Goal: Contribute content: Add original content to the website for others to see

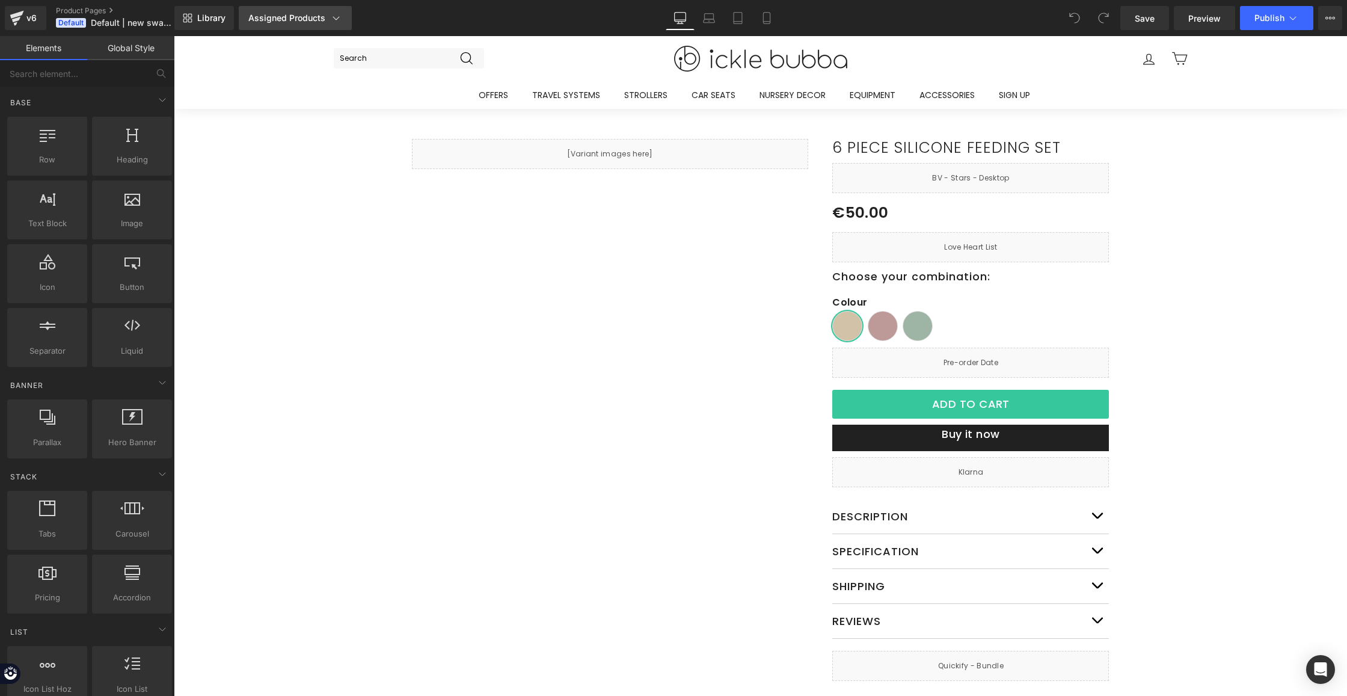
click at [292, 20] on div "Assigned Products" at bounding box center [295, 18] width 94 height 12
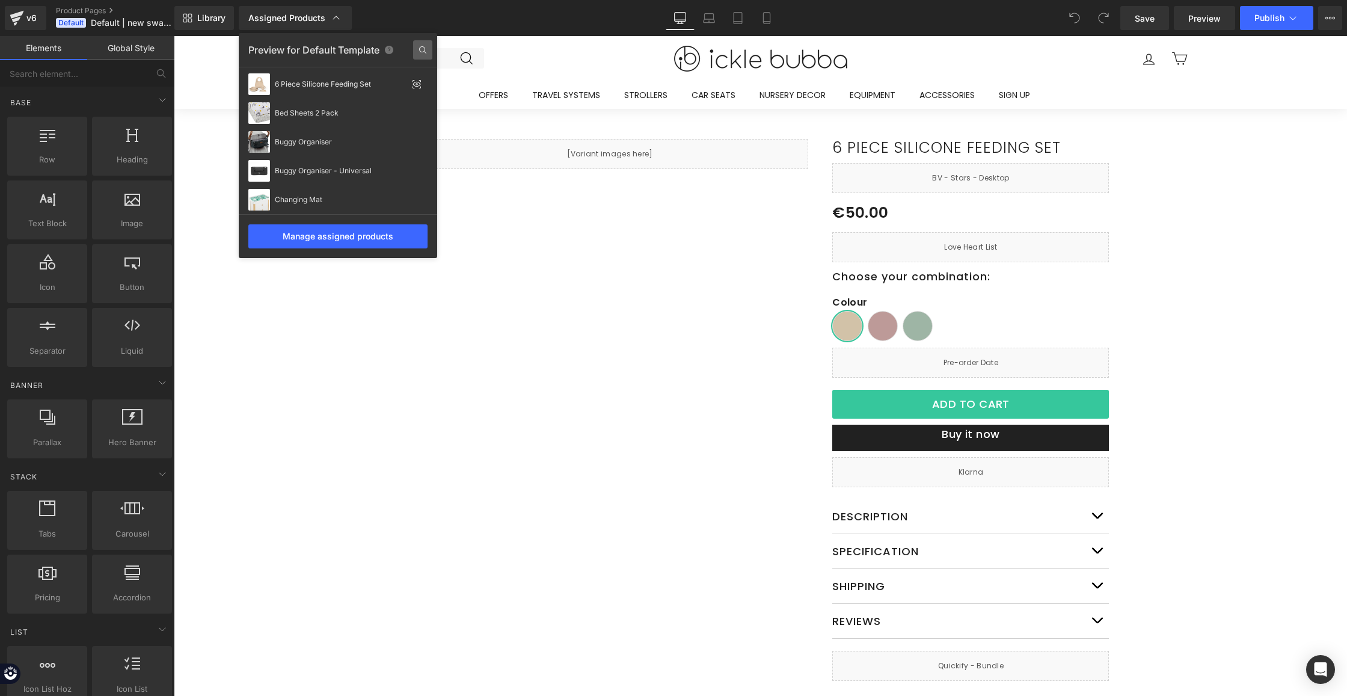
click at [419, 48] on icon at bounding box center [422, 49] width 19 height 19
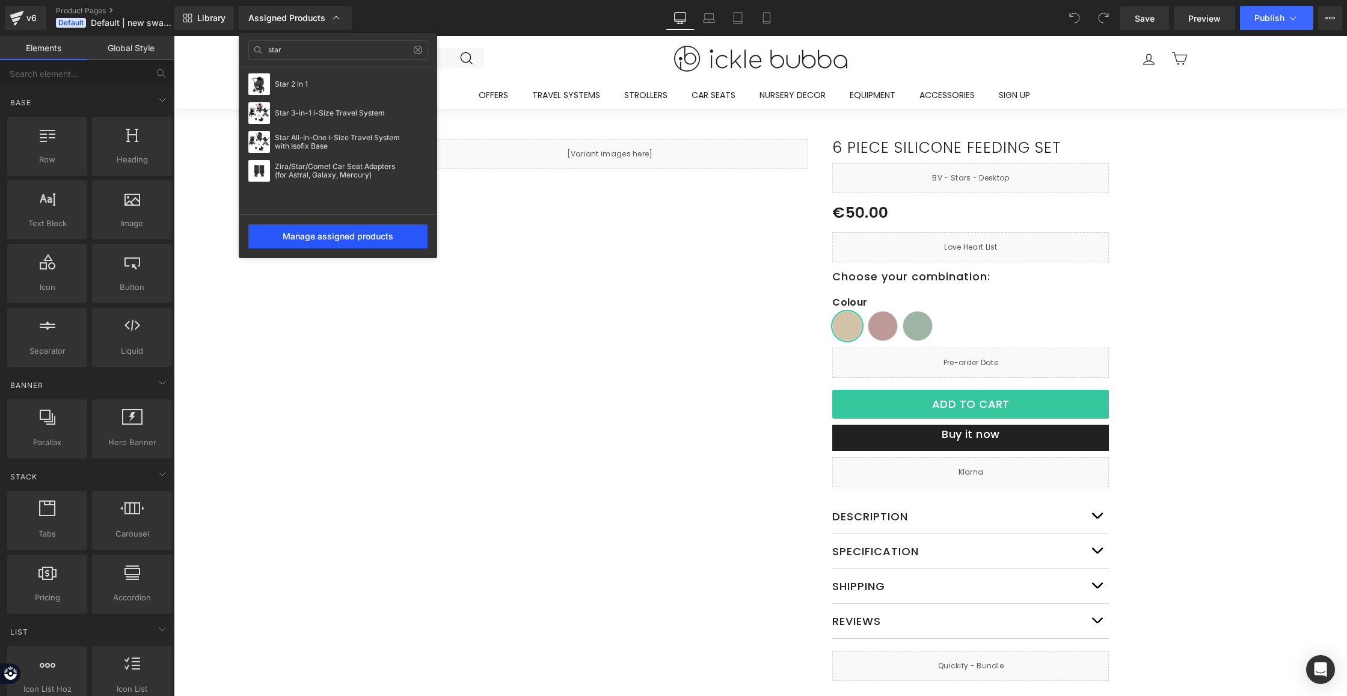
type input "star"
click at [385, 241] on div "Manage assigned products" at bounding box center [337, 236] width 179 height 24
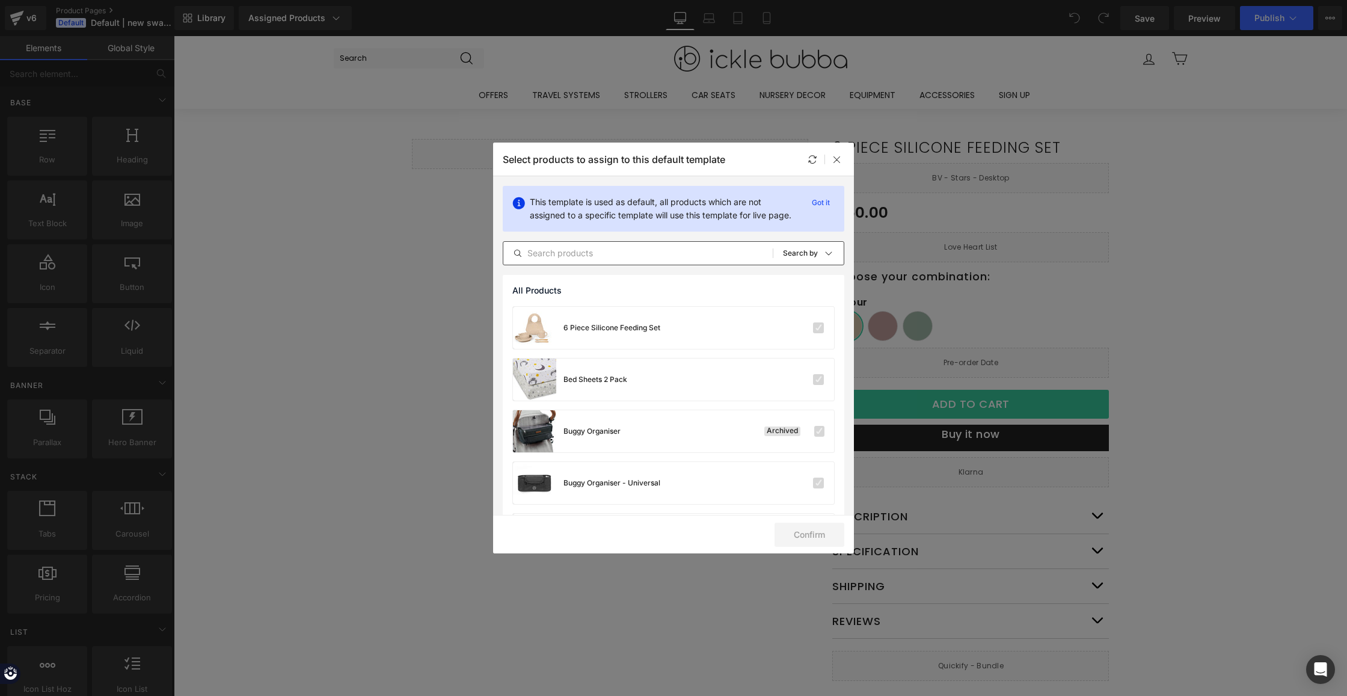
click at [556, 260] on input "text" at bounding box center [637, 253] width 269 height 14
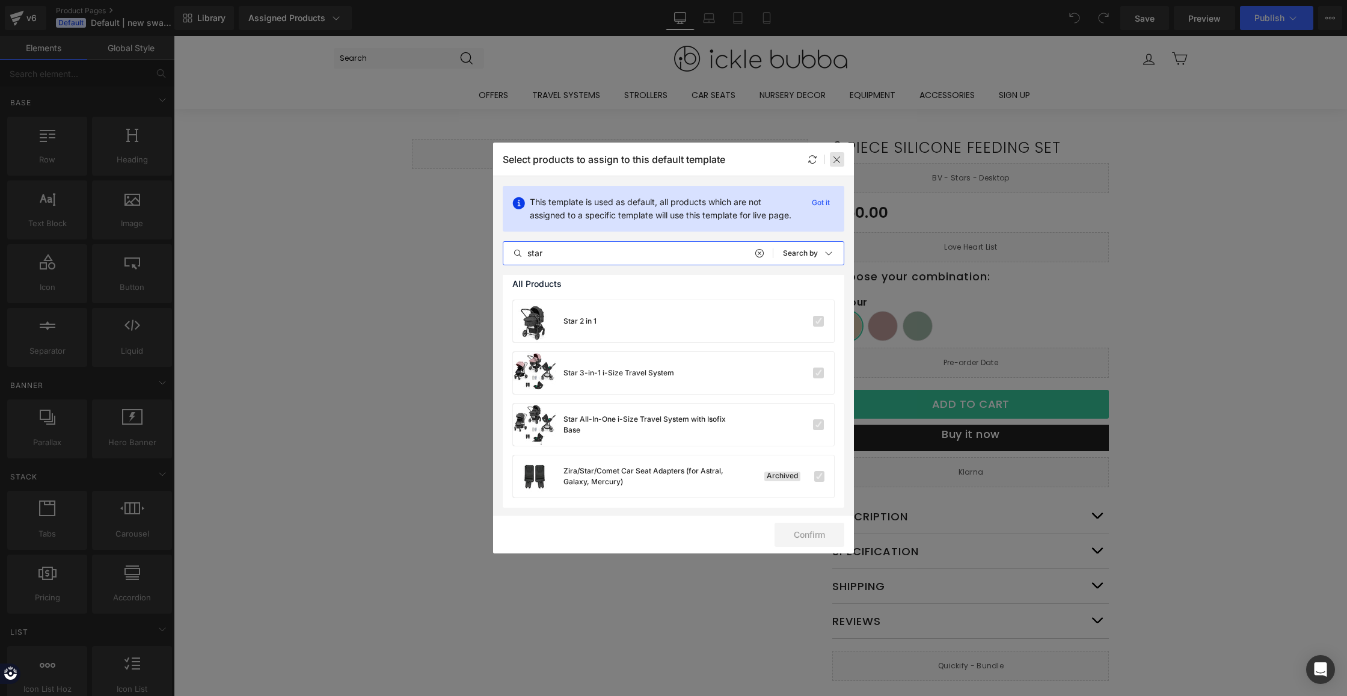
scroll to position [19, 0]
type input "star"
click at [840, 161] on icon at bounding box center [837, 160] width 10 height 10
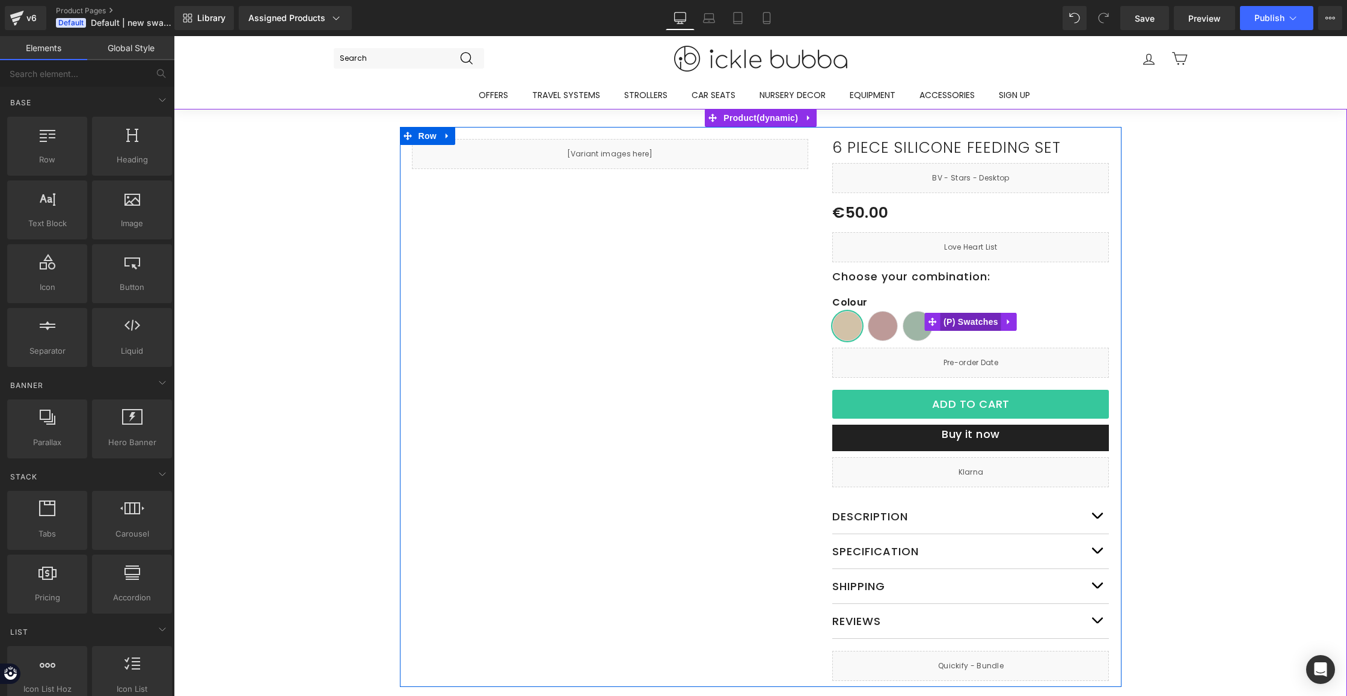
click at [957, 324] on span "(P) Swatches" at bounding box center [971, 322] width 61 height 18
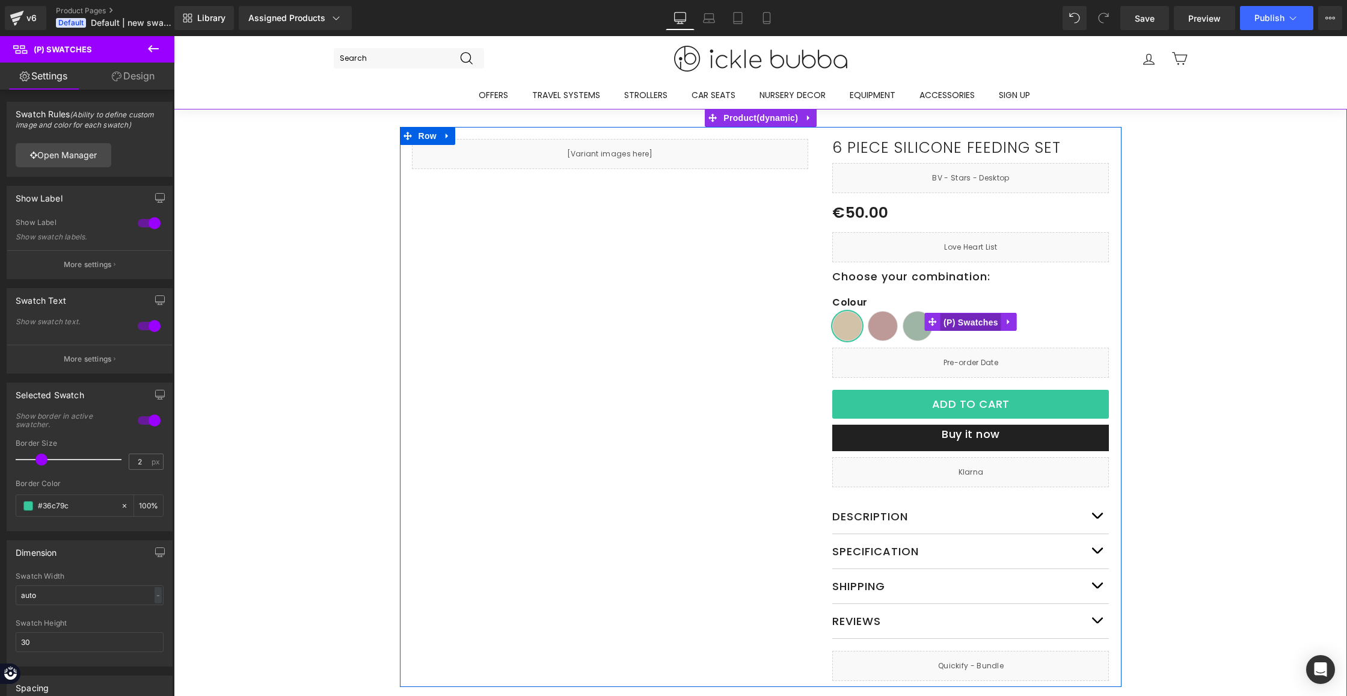
click at [961, 325] on span "(P) Swatches" at bounding box center [971, 322] width 61 height 18
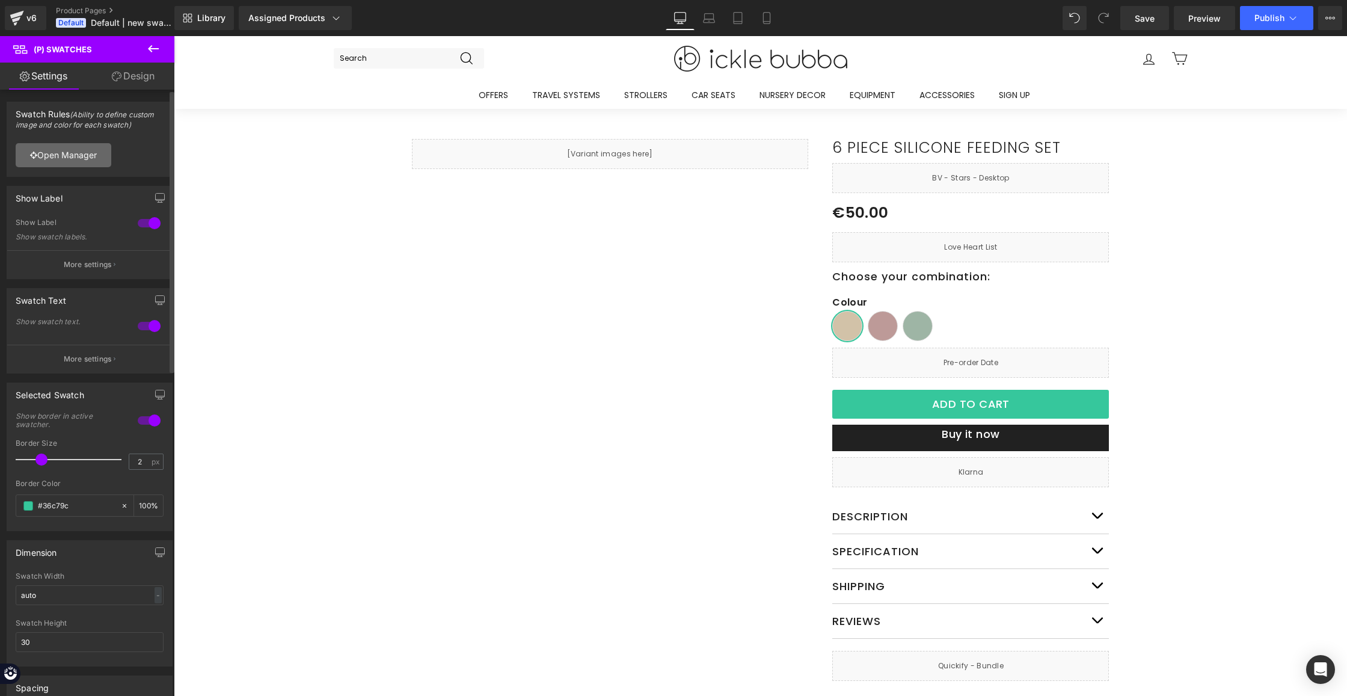
click at [75, 157] on link "Open Manager" at bounding box center [64, 155] width 96 height 24
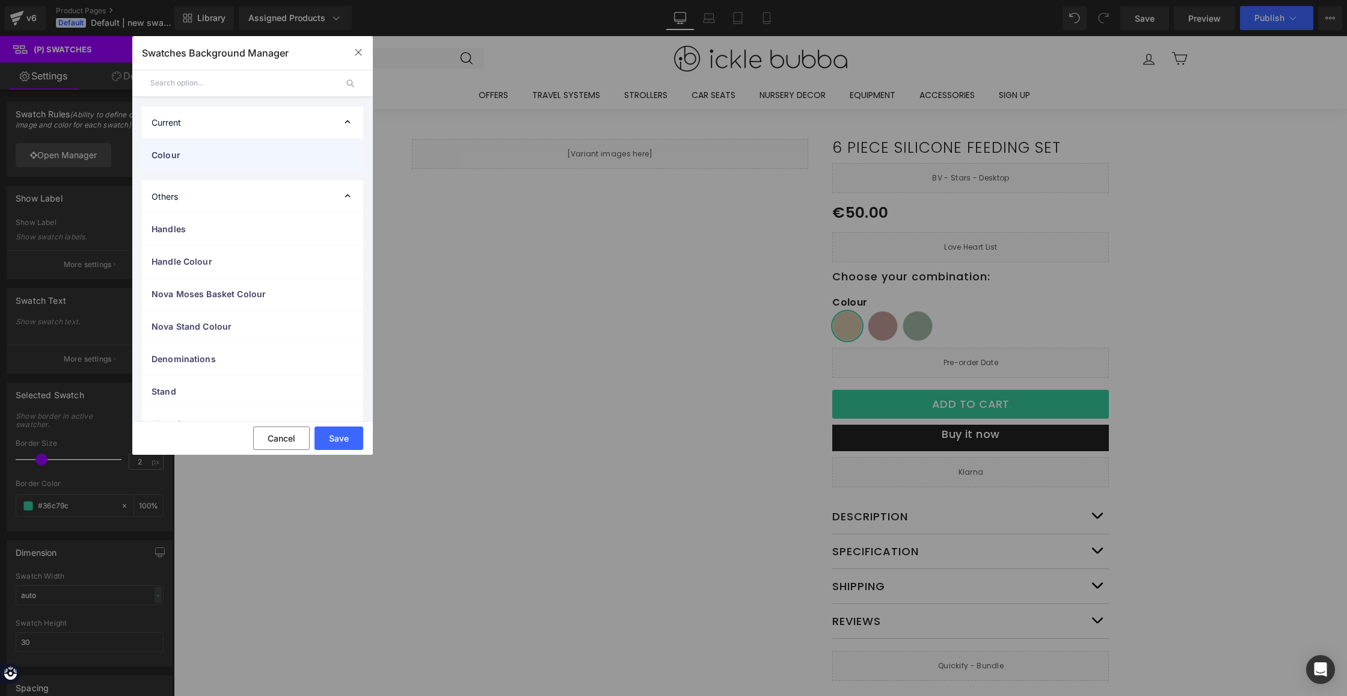
click at [250, 150] on span "Colour" at bounding box center [241, 155] width 178 height 13
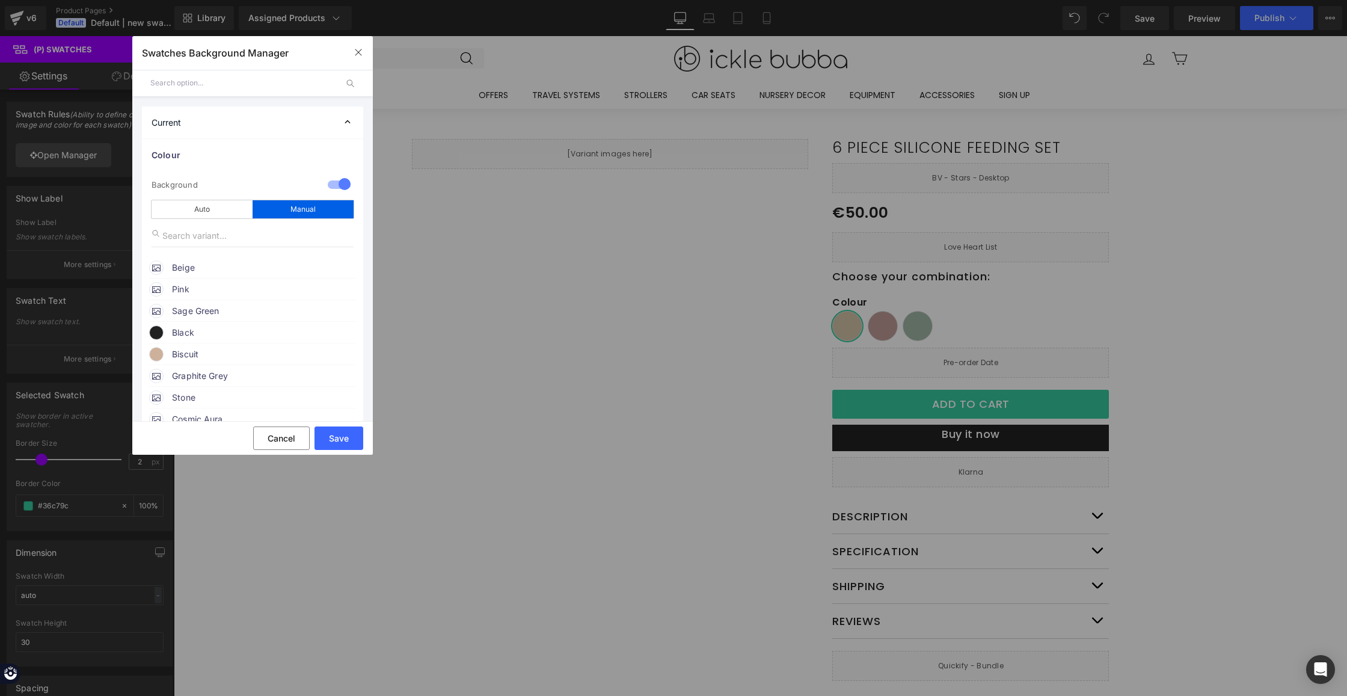
click at [220, 241] on input "text" at bounding box center [253, 235] width 202 height 23
type input "s"
type input "[DEMOGRAPHIC_DATA]"
click at [226, 271] on span "Zen Blue" at bounding box center [263, 268] width 183 height 14
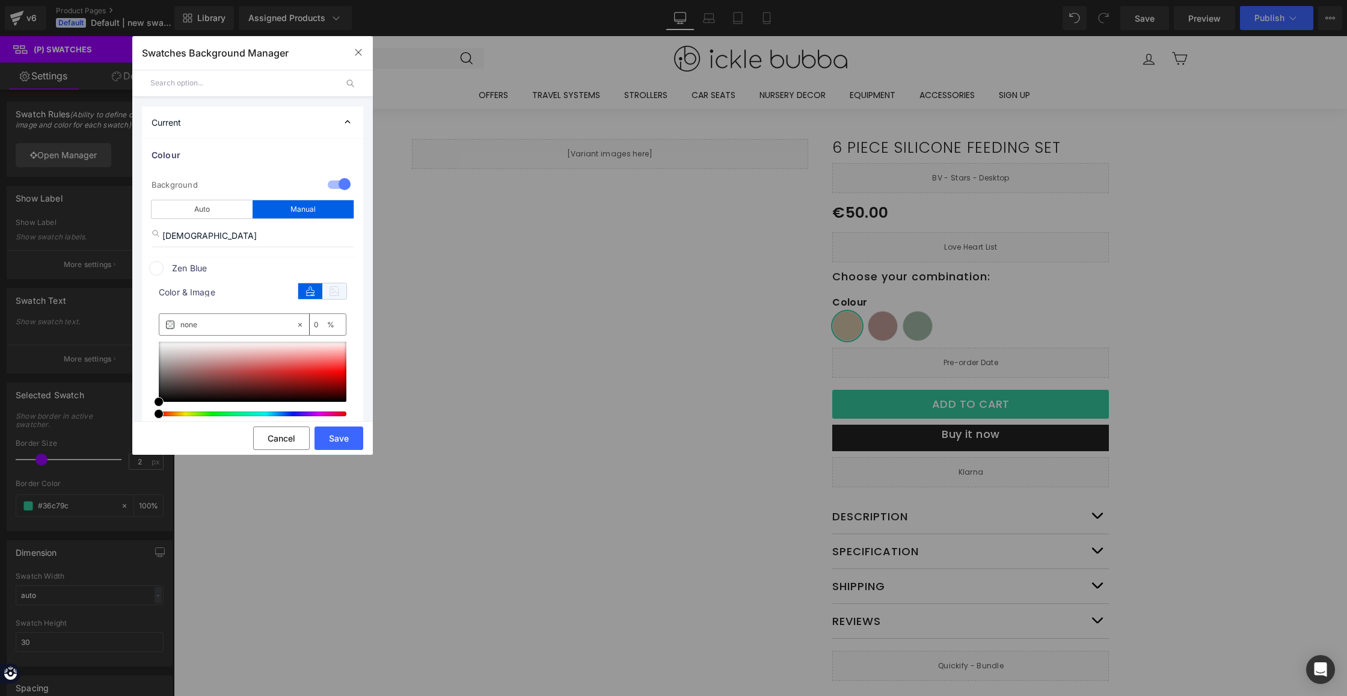
click at [333, 290] on icon at bounding box center [334, 291] width 24 height 16
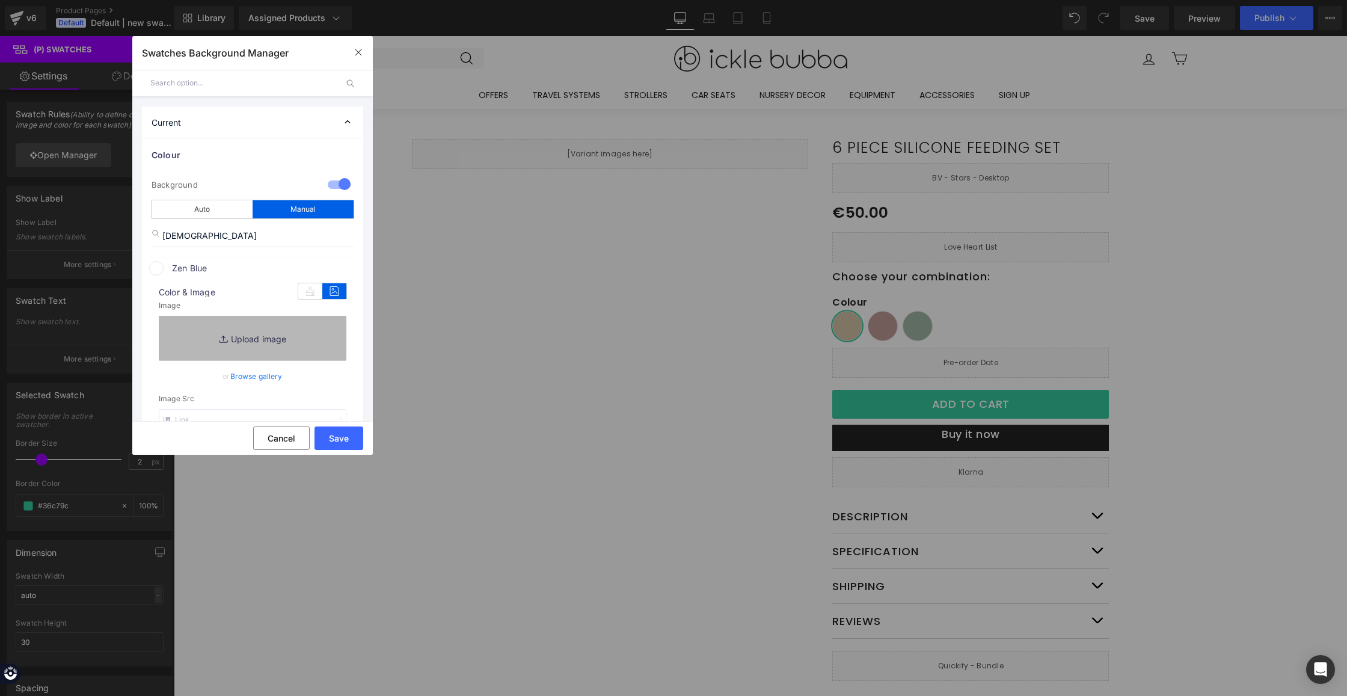
click at [268, 340] on link "Replace Image" at bounding box center [253, 338] width 188 height 45
type input "C:\fakepath\zen-blue.png"
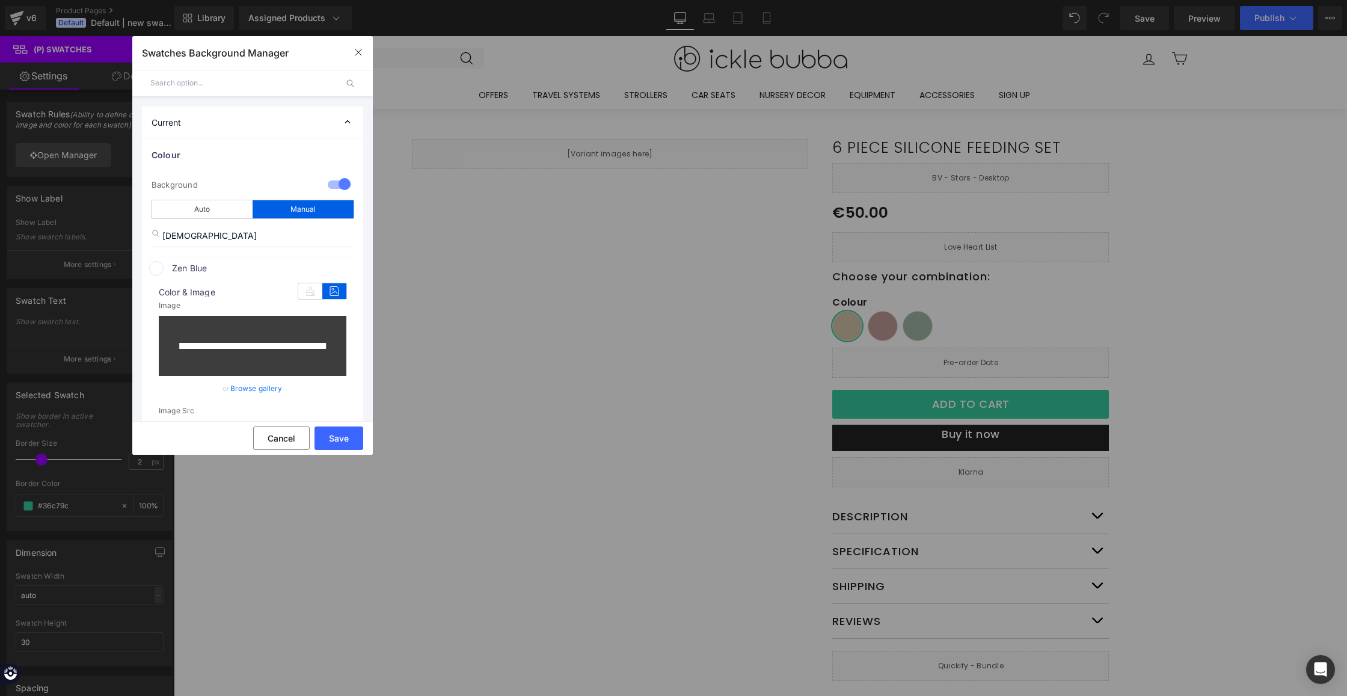
type input "[URL][DOMAIN_NAME]"
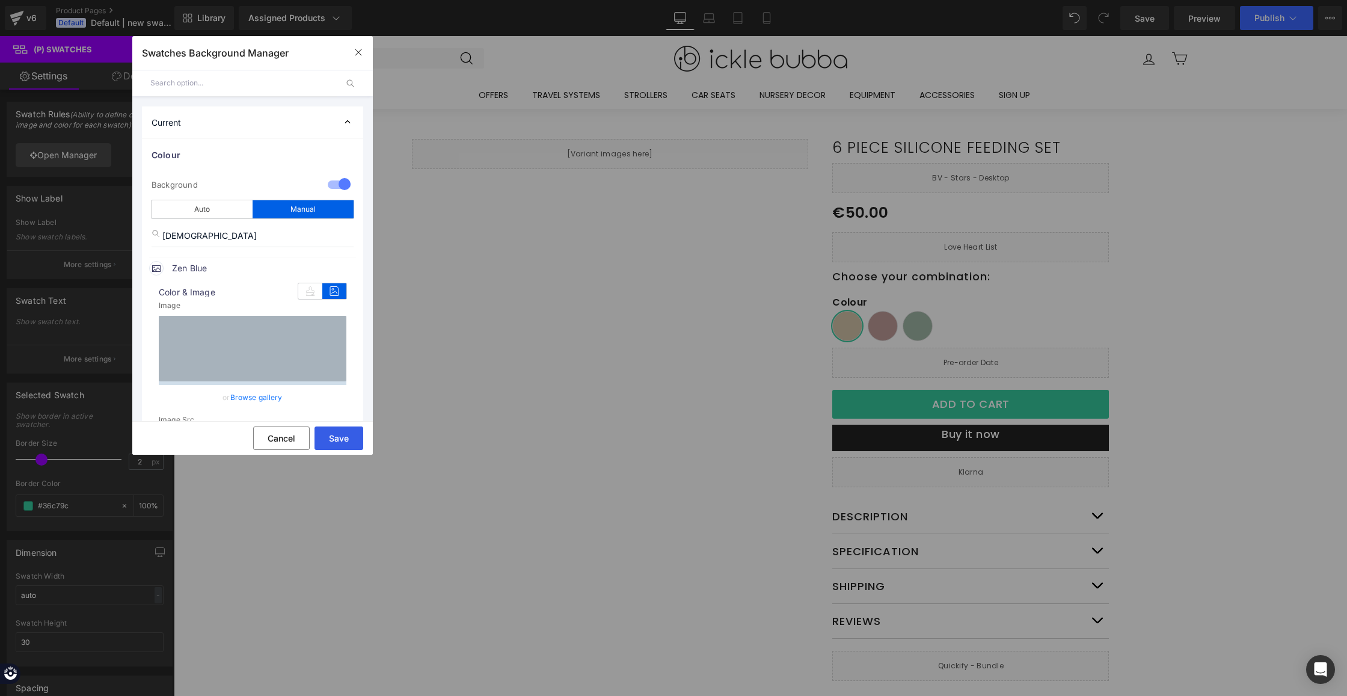
click at [346, 430] on button "Save" at bounding box center [339, 437] width 49 height 23
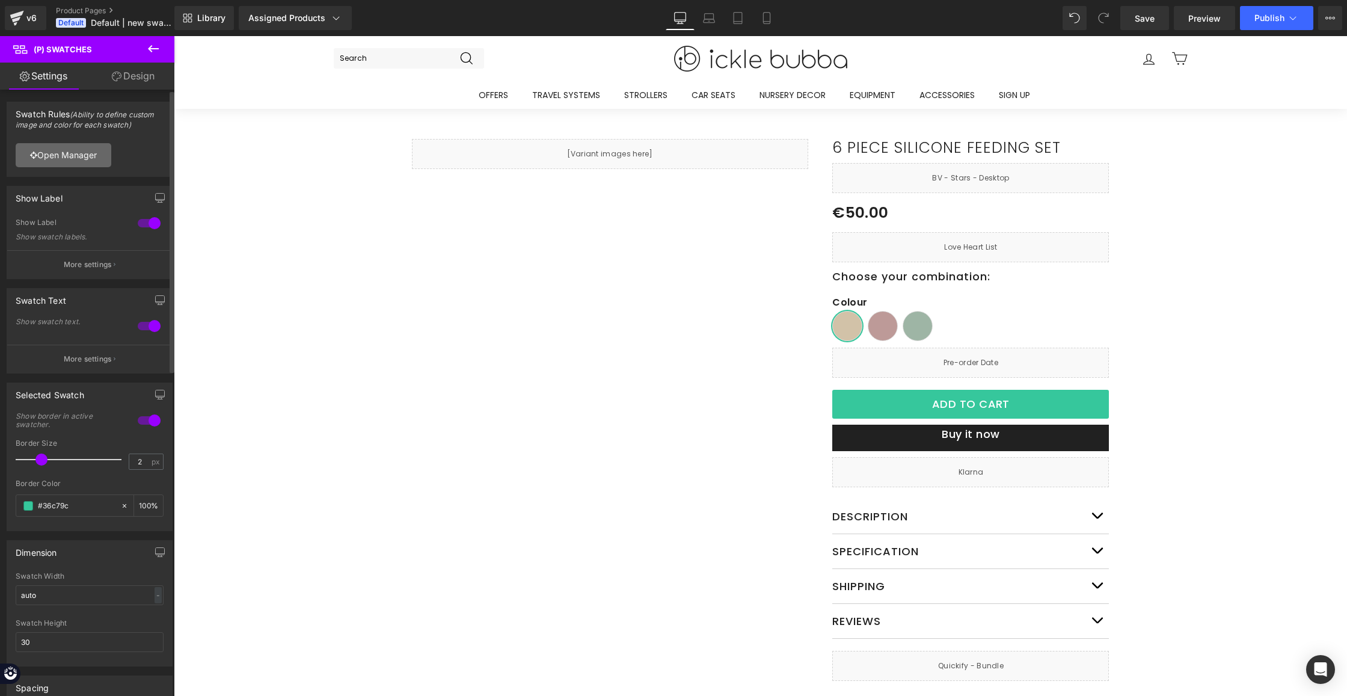
click at [64, 153] on link "Open Manager" at bounding box center [64, 155] width 96 height 24
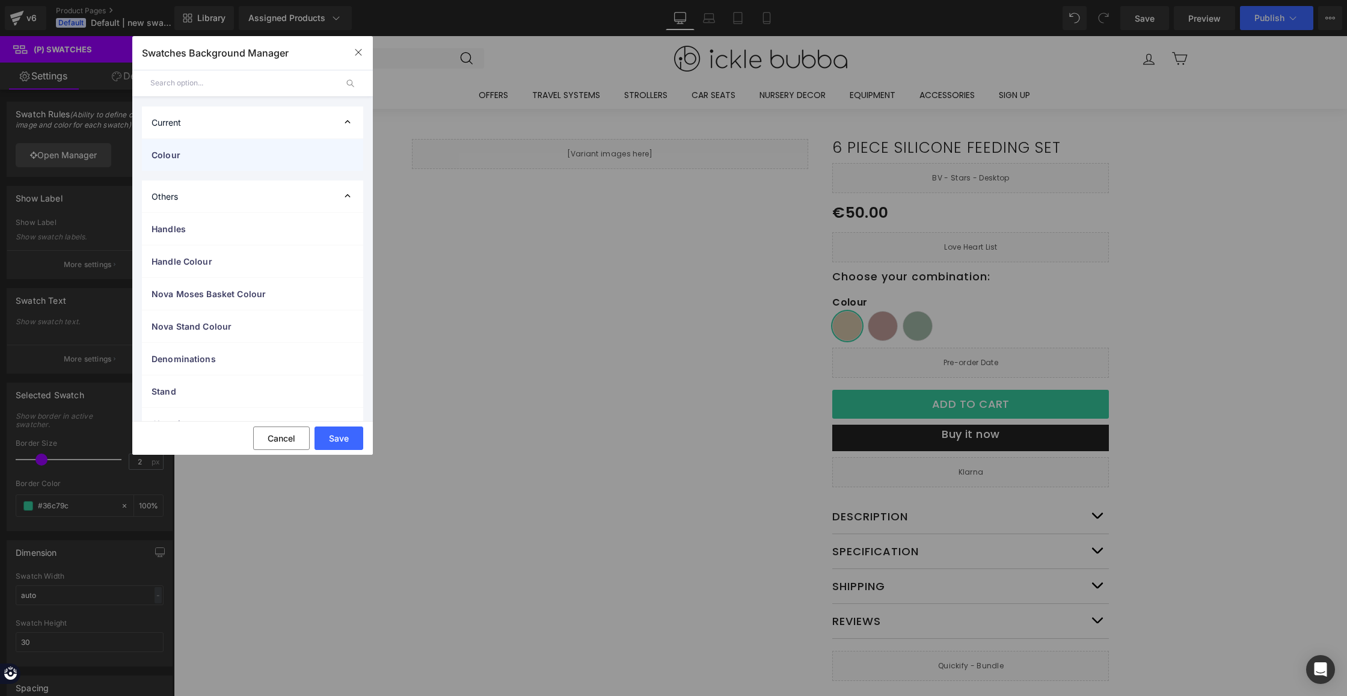
click at [330, 160] on div "Colour" at bounding box center [252, 155] width 221 height 32
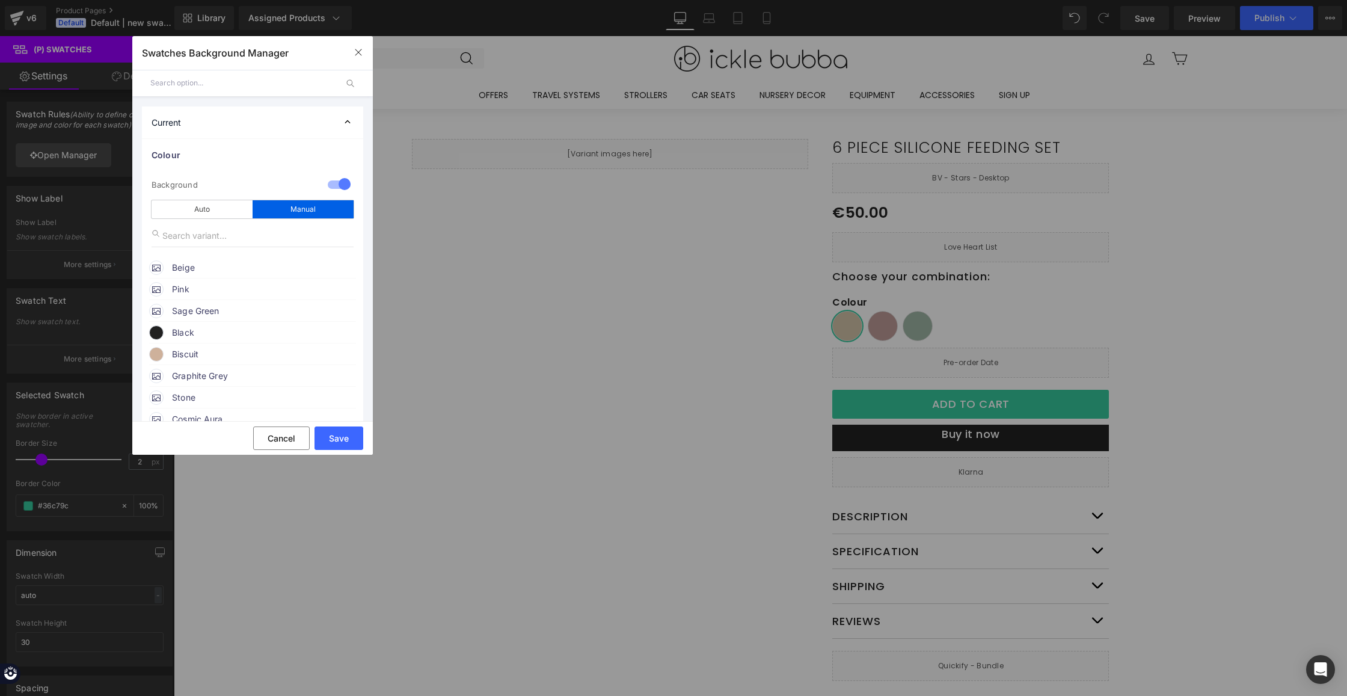
click at [232, 243] on input "text" at bounding box center [253, 235] width 202 height 23
click at [231, 263] on span "Zen Blue" at bounding box center [263, 268] width 183 height 14
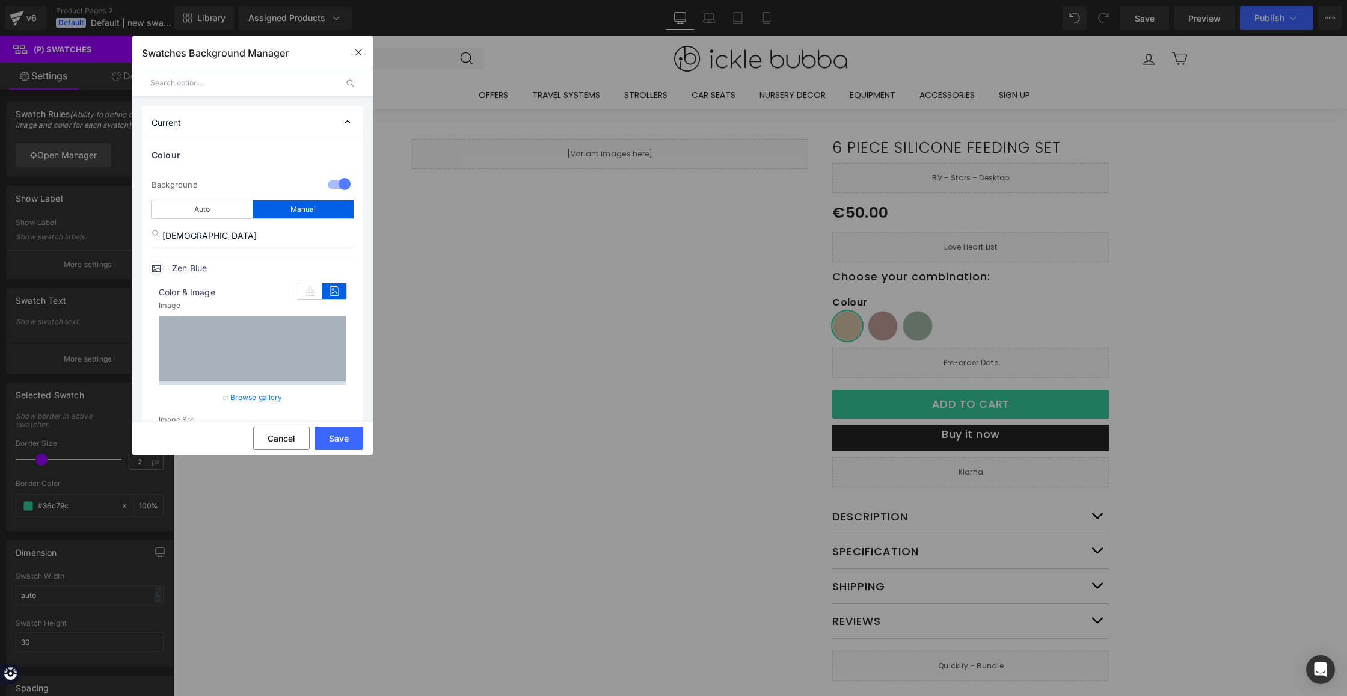
click at [193, 237] on input "[DEMOGRAPHIC_DATA]" at bounding box center [253, 235] width 202 height 23
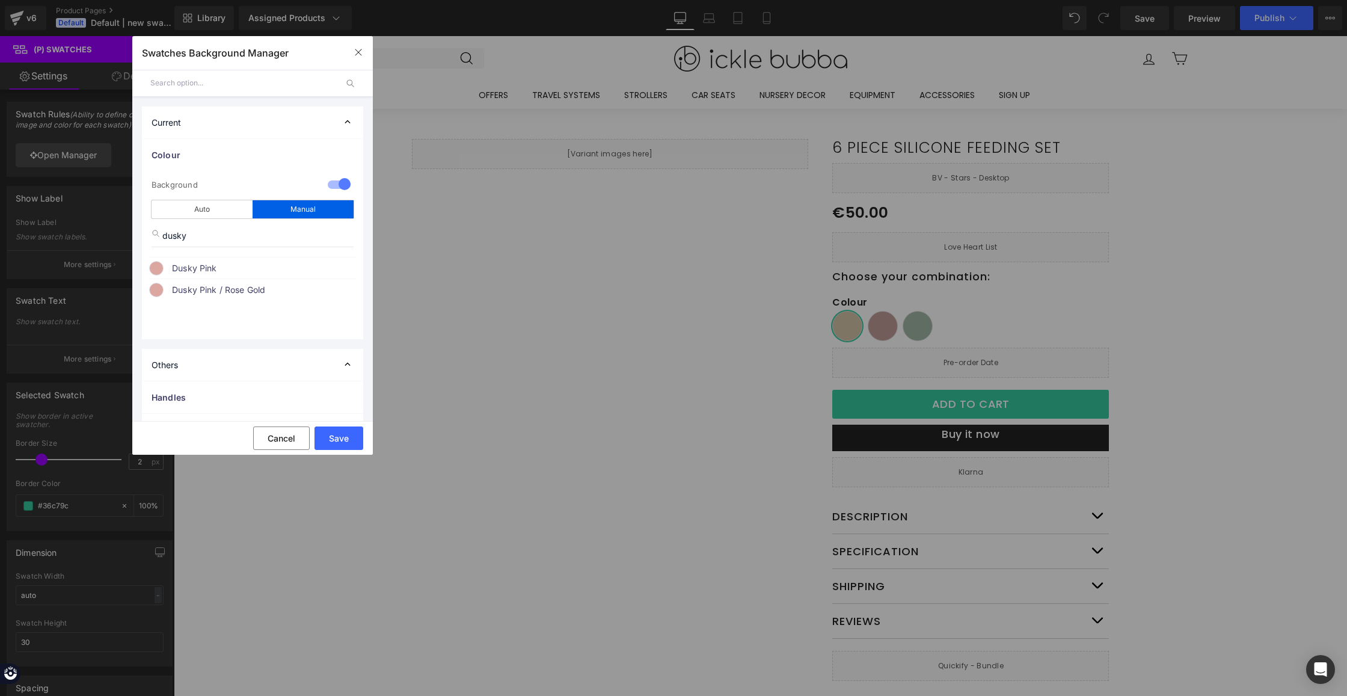
type input "dusky"
click at [191, 267] on span "Dusky Pink" at bounding box center [263, 268] width 183 height 14
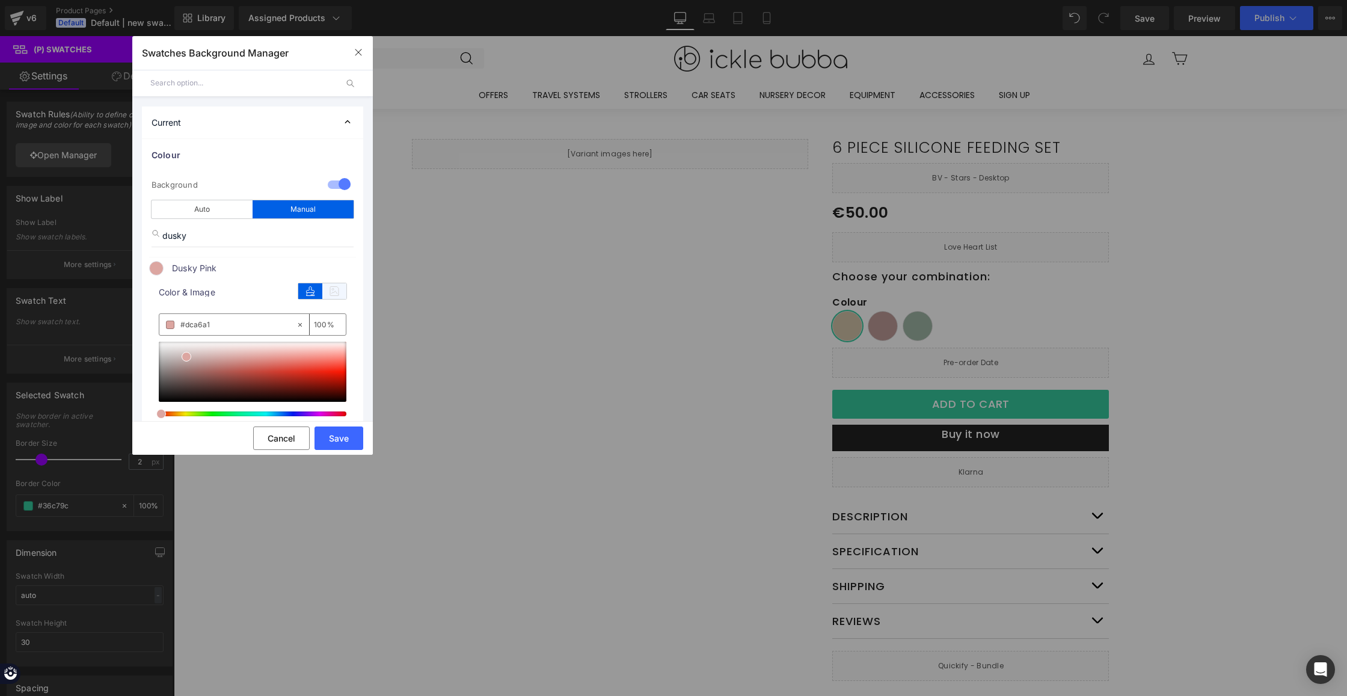
click at [333, 291] on icon at bounding box center [334, 291] width 24 height 16
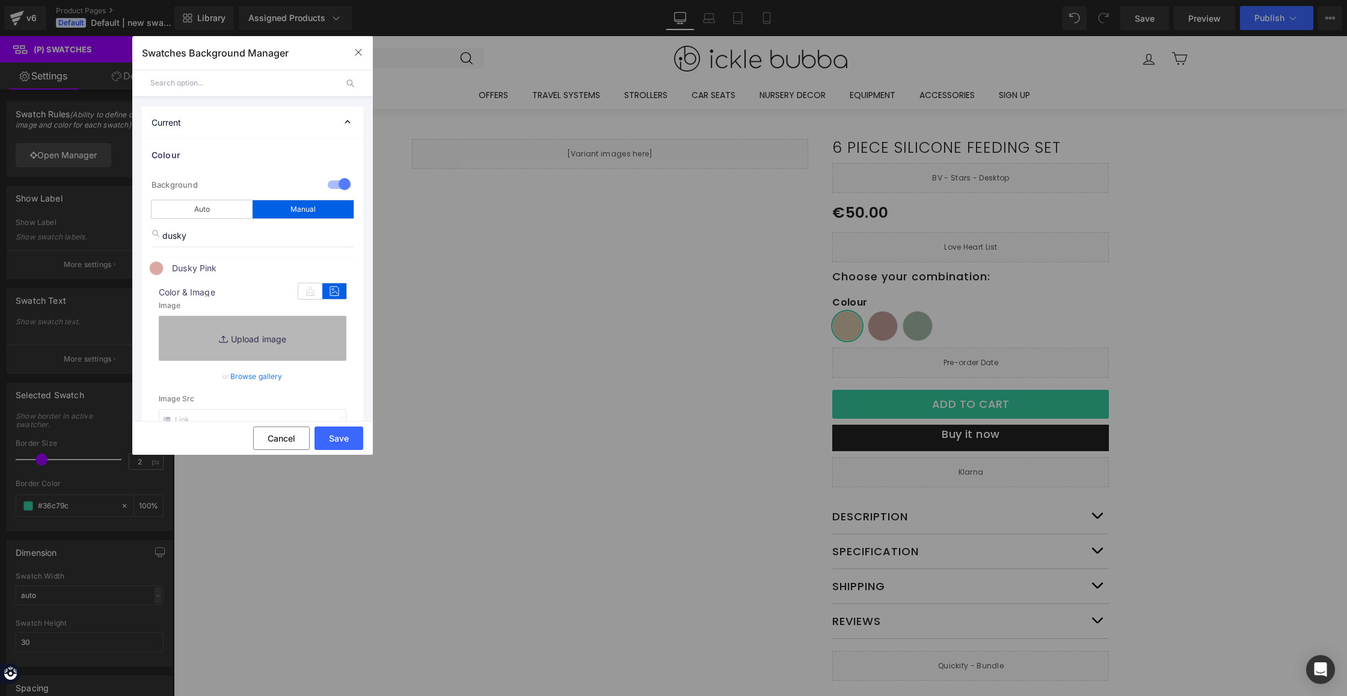
click at [265, 345] on link "Replace Image" at bounding box center [253, 338] width 188 height 45
type input "C:\fakepath\dusky-pink.png"
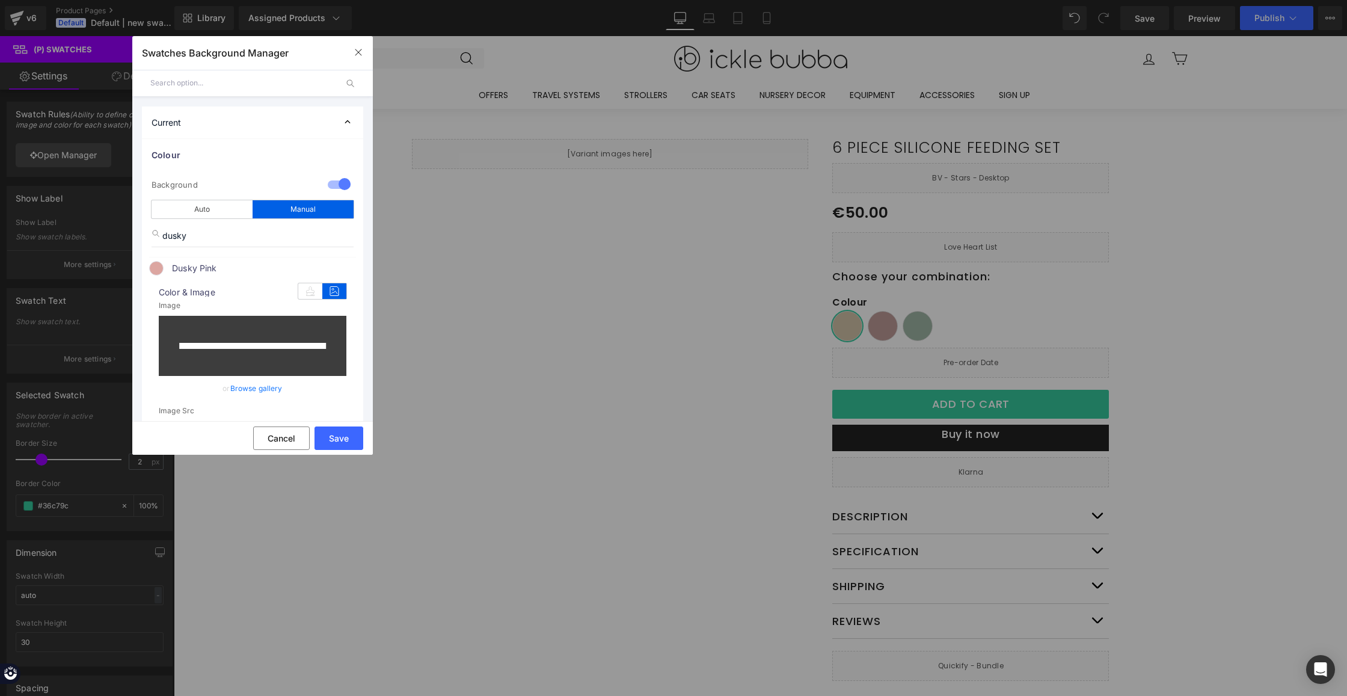
type input "[URL][DOMAIN_NAME]"
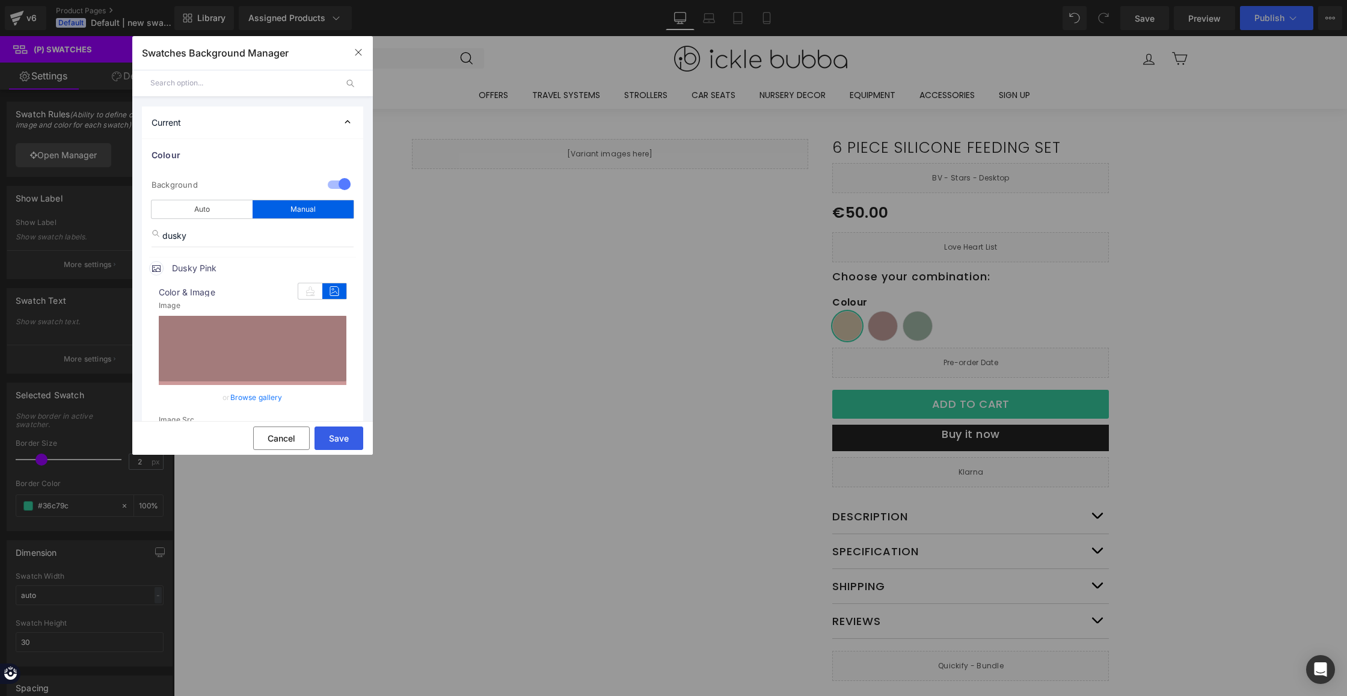
drag, startPoint x: 336, startPoint y: 443, endPoint x: 163, endPoint y: 407, distance: 176.9
click at [336, 443] on button "Save" at bounding box center [339, 437] width 49 height 23
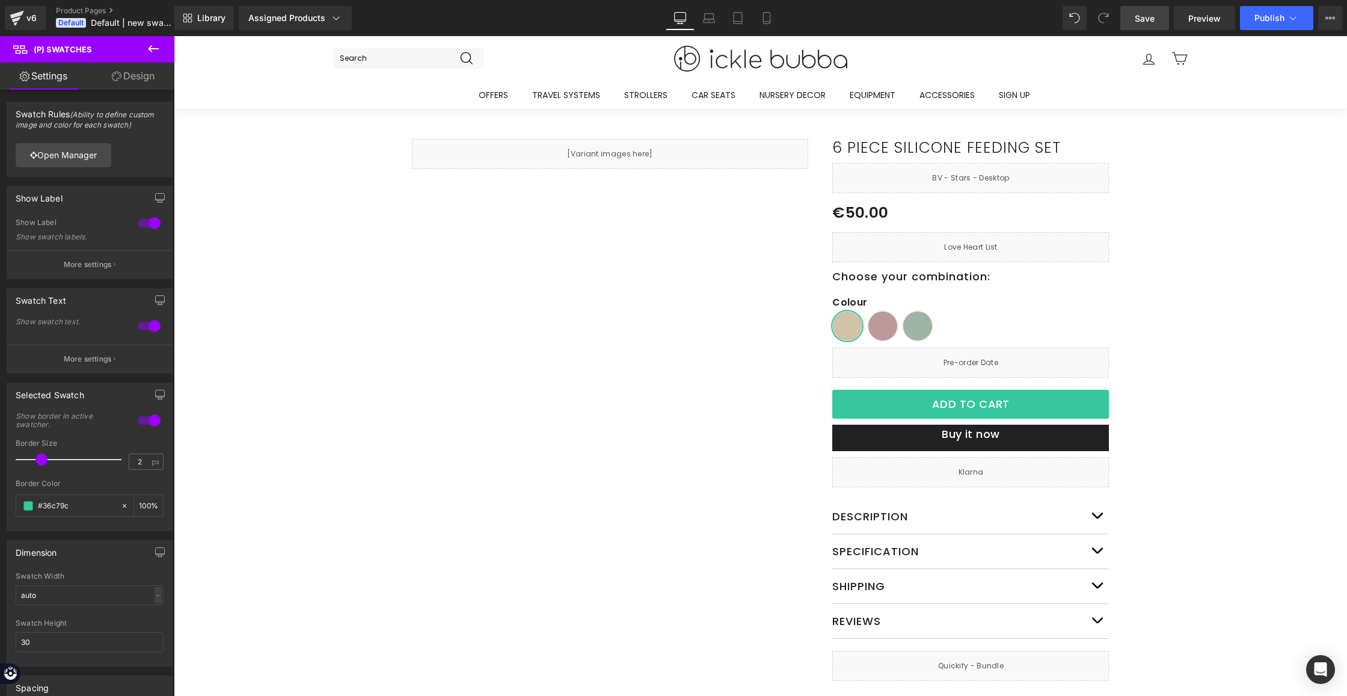
click at [1140, 23] on span "Save" at bounding box center [1145, 18] width 20 height 13
click at [1272, 19] on span "Publish" at bounding box center [1270, 18] width 30 height 10
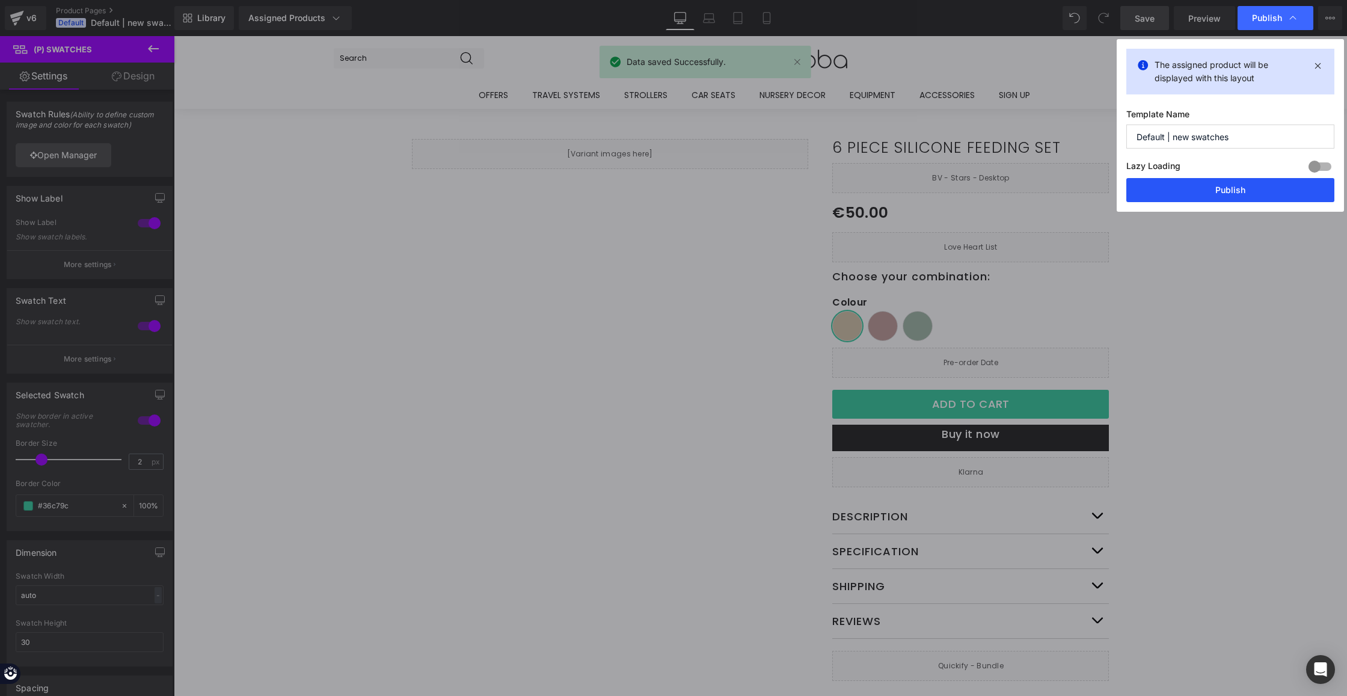
drag, startPoint x: 1245, startPoint y: 198, endPoint x: 1072, endPoint y: 162, distance: 176.9
click at [1245, 198] on button "Publish" at bounding box center [1231, 190] width 208 height 24
